Goal: Check status: Check status

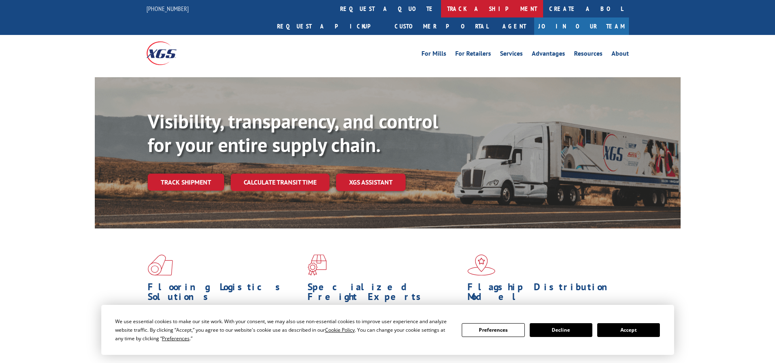
click at [441, 11] on link "track a shipment" at bounding box center [492, 8] width 102 height 17
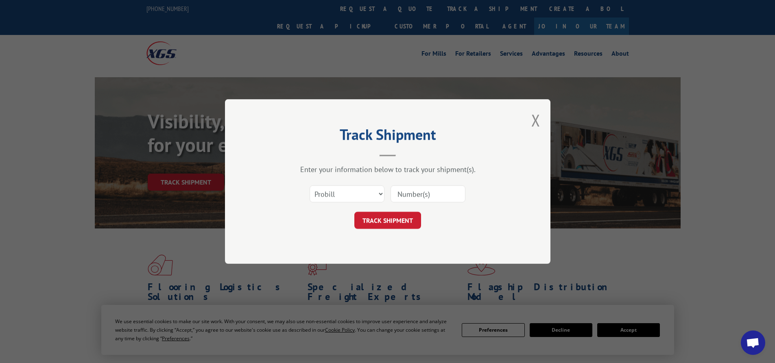
click at [446, 196] on input at bounding box center [427, 193] width 75 height 17
paste input "14414542"
type input "14414542"
click at [377, 216] on button "TRACK SHIPMENT" at bounding box center [387, 220] width 67 height 17
click at [375, 218] on button "TRACK SHIPMENT" at bounding box center [387, 220] width 67 height 17
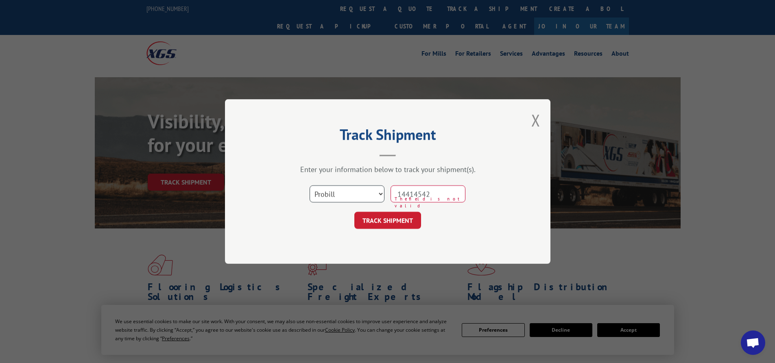
click at [363, 198] on select "Select category... Probill BOL PO" at bounding box center [346, 193] width 75 height 17
select select "bol"
click at [309, 185] on select "Select category... Probill BOL PO" at bounding box center [346, 193] width 75 height 17
drag, startPoint x: 457, startPoint y: 197, endPoint x: 274, endPoint y: 173, distance: 184.5
click at [274, 173] on div "Enter your information below to track your shipment(s). Select category... Prob…" at bounding box center [387, 197] width 244 height 64
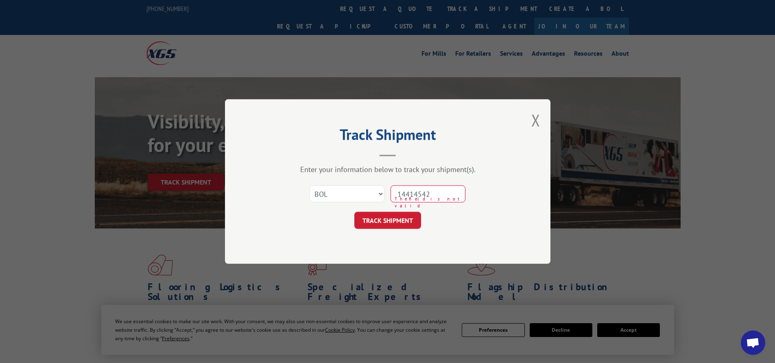
paste input "7061582"
type input "7061582"
click button "TRACK SHIPMENT" at bounding box center [387, 220] width 67 height 17
